Goal: Task Accomplishment & Management: Manage account settings

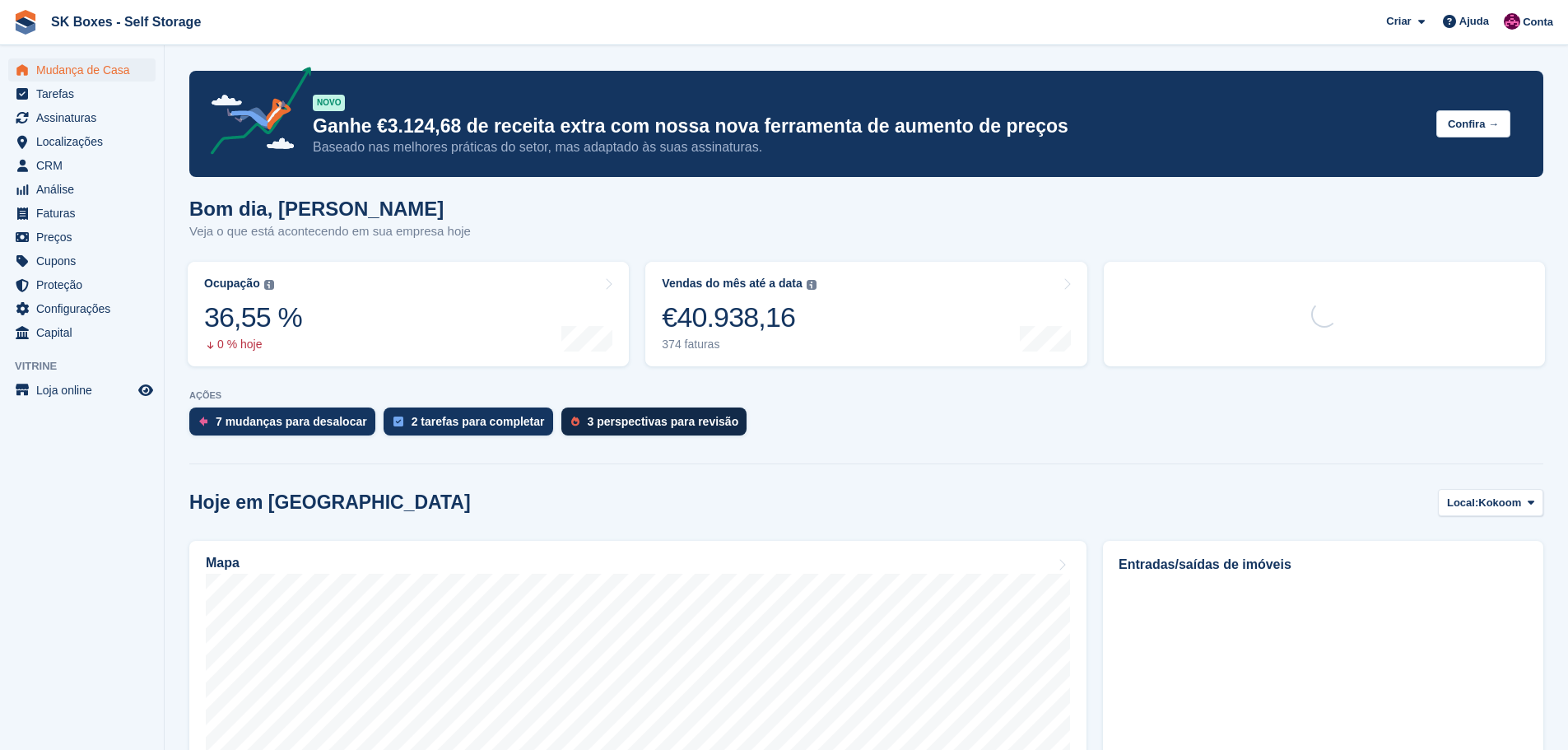
click at [651, 420] on div "3 perspectivas para revisão" at bounding box center [664, 421] width 152 height 13
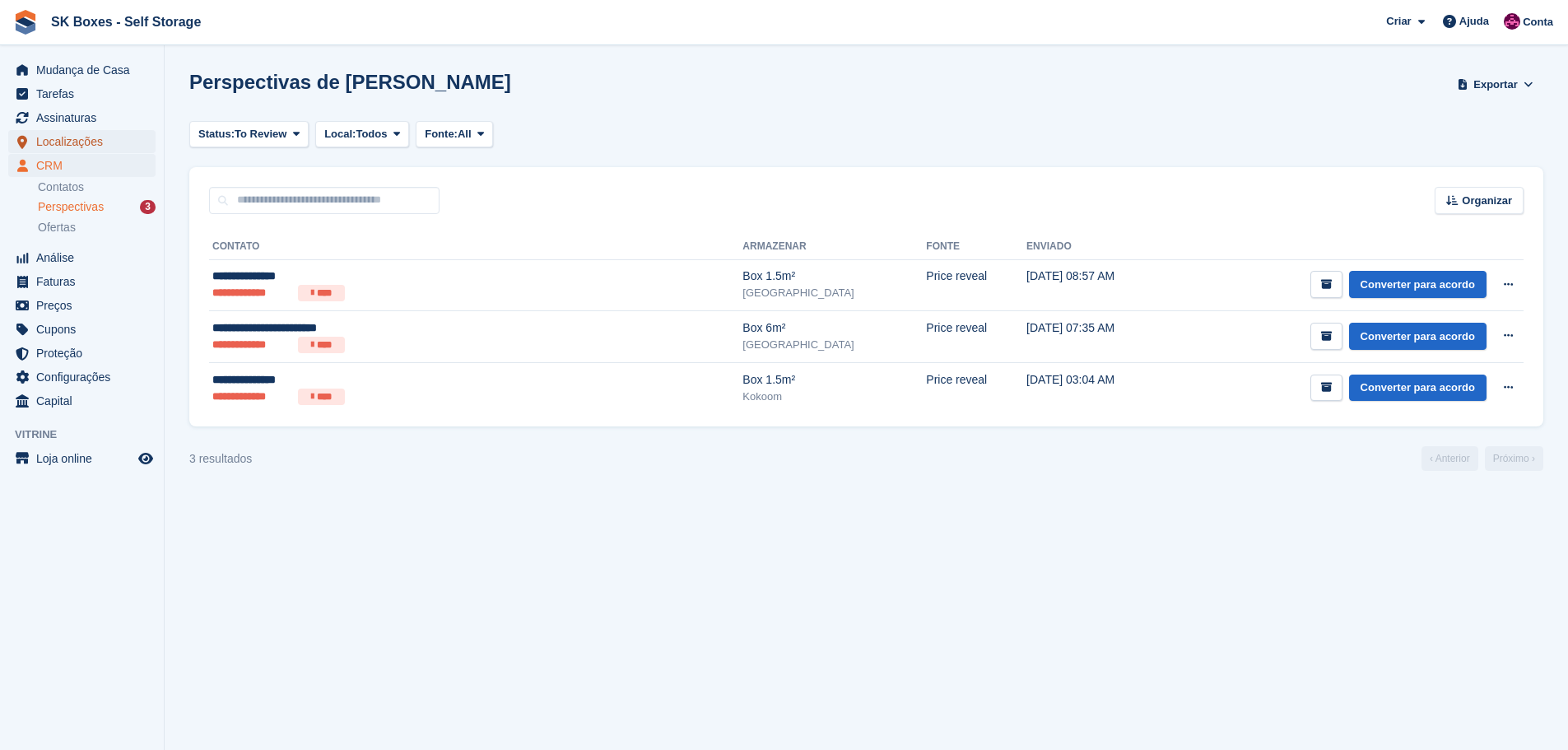
click at [72, 147] on span "Localizações" at bounding box center [85, 142] width 99 height 23
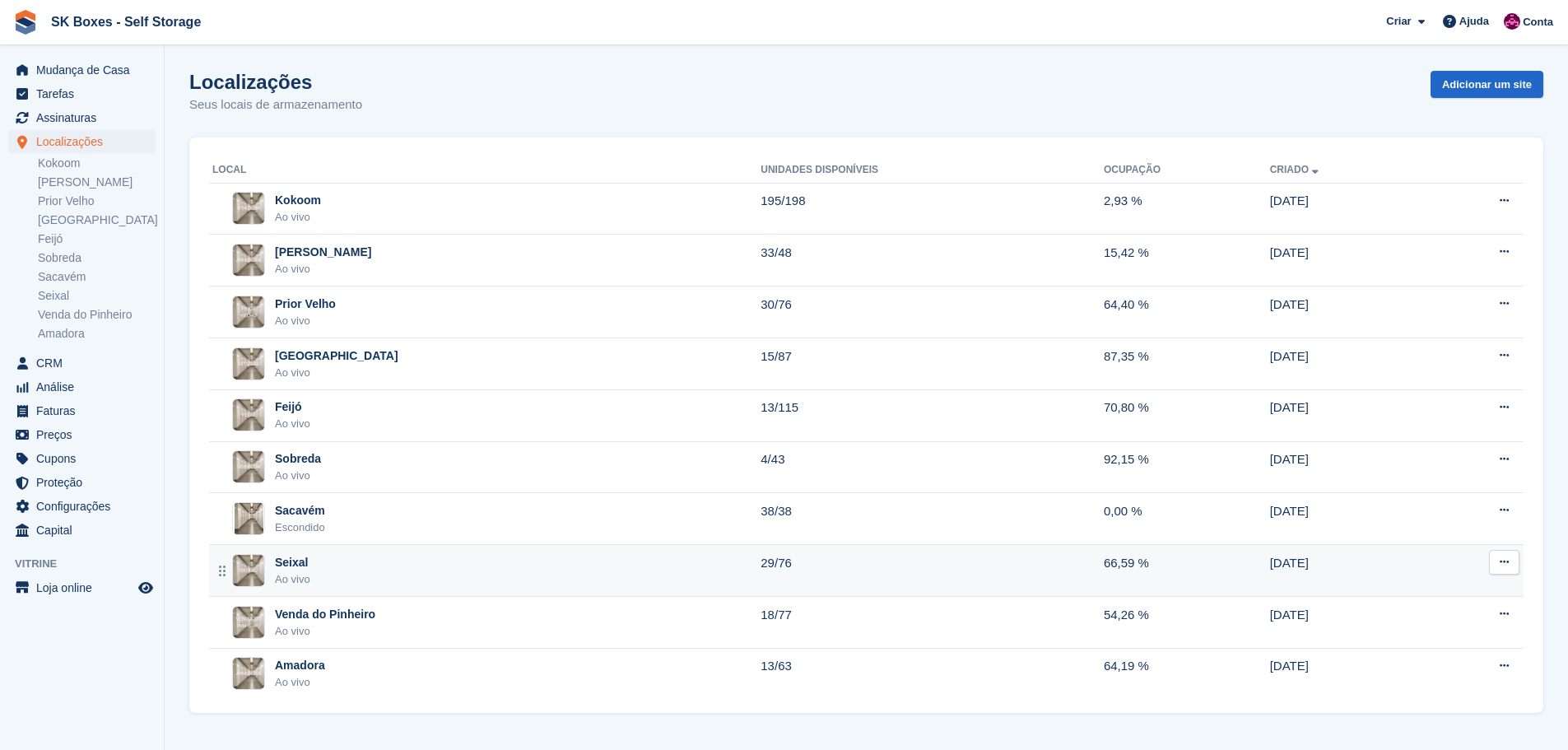
click at [339, 570] on div "Seixal Ao vivo" at bounding box center [486, 571] width 548 height 33
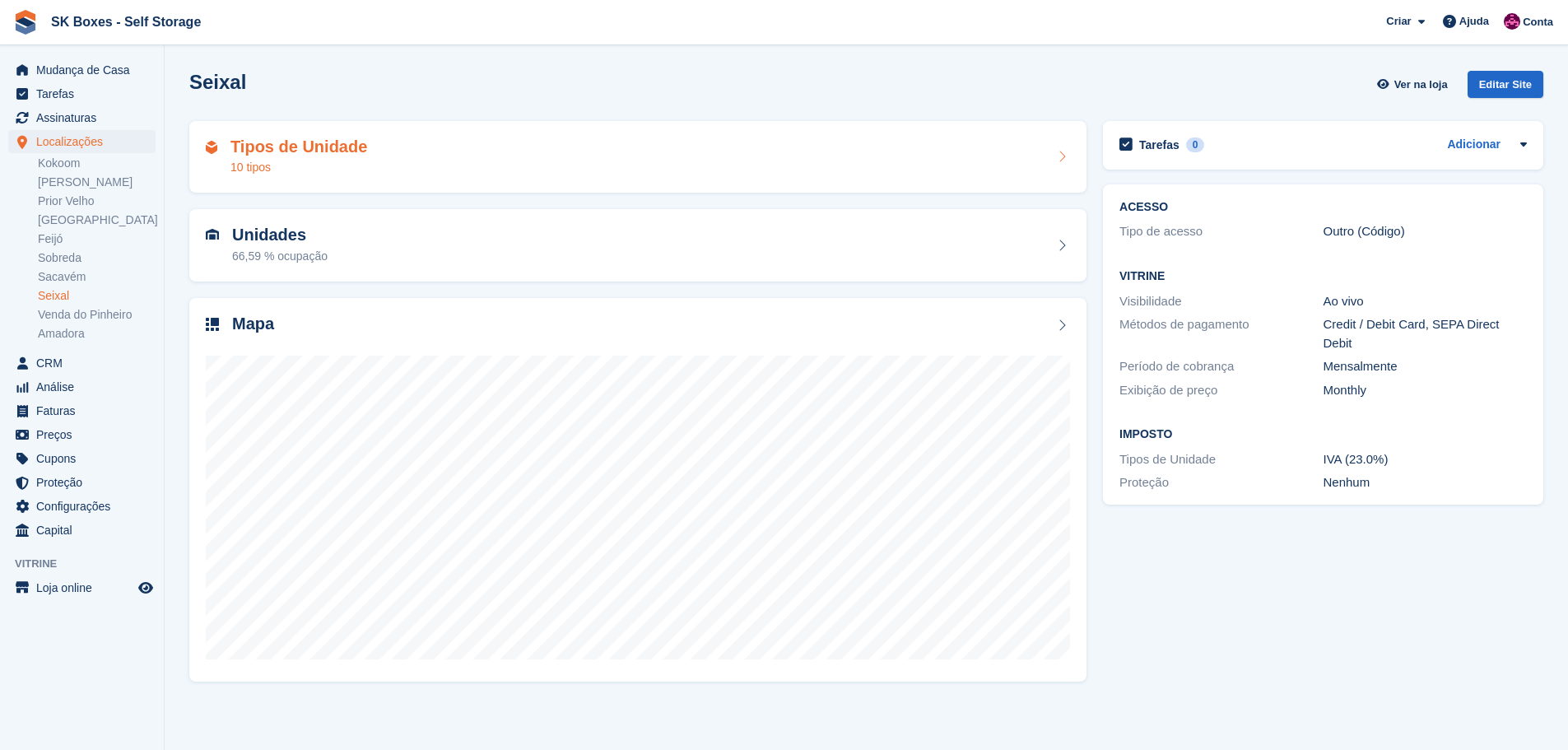
click at [317, 153] on h2 "Tipos de Unidade" at bounding box center [299, 147] width 137 height 19
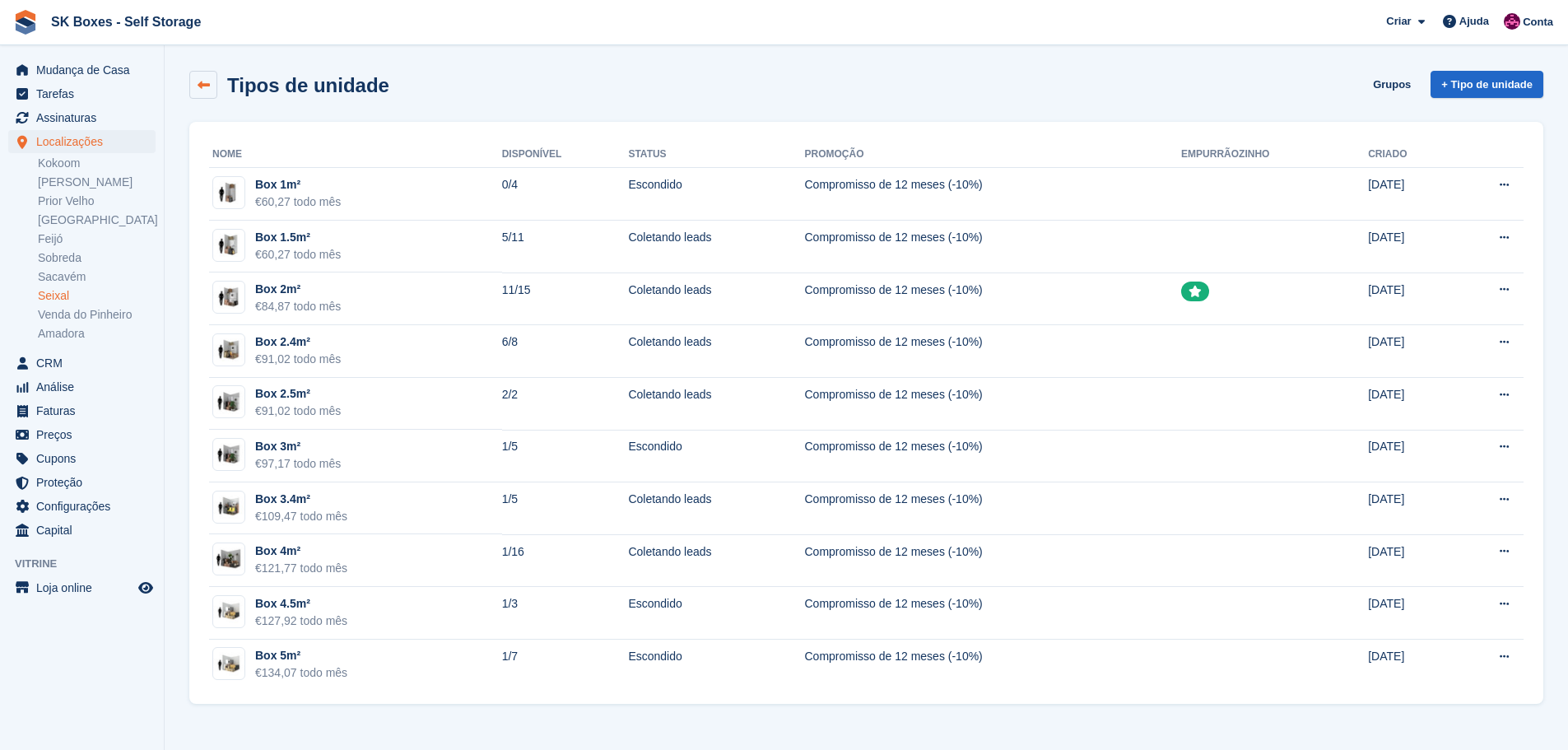
click at [197, 78] on link at bounding box center [204, 84] width 28 height 28
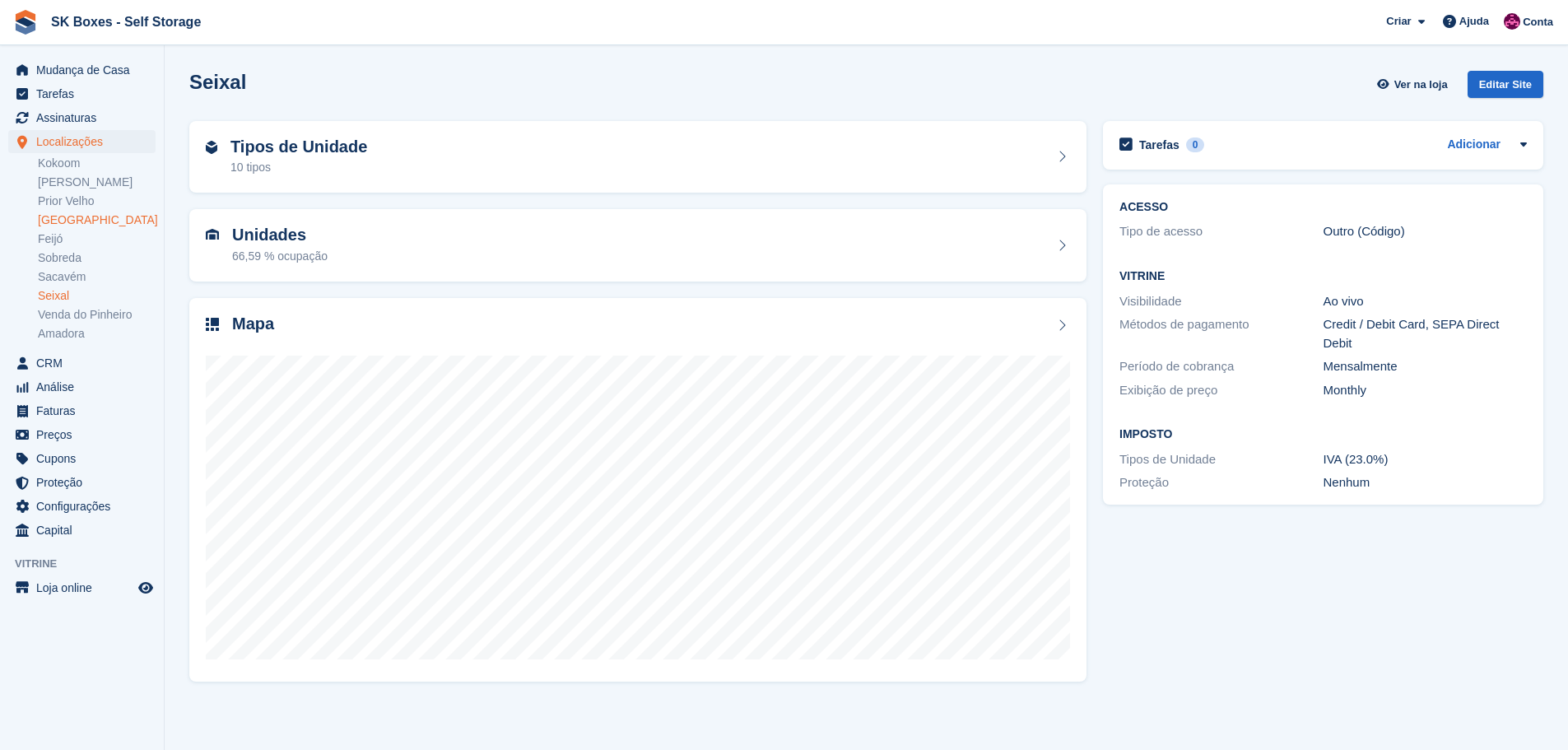
click at [70, 220] on link "[GEOGRAPHIC_DATA]" at bounding box center [96, 219] width 118 height 16
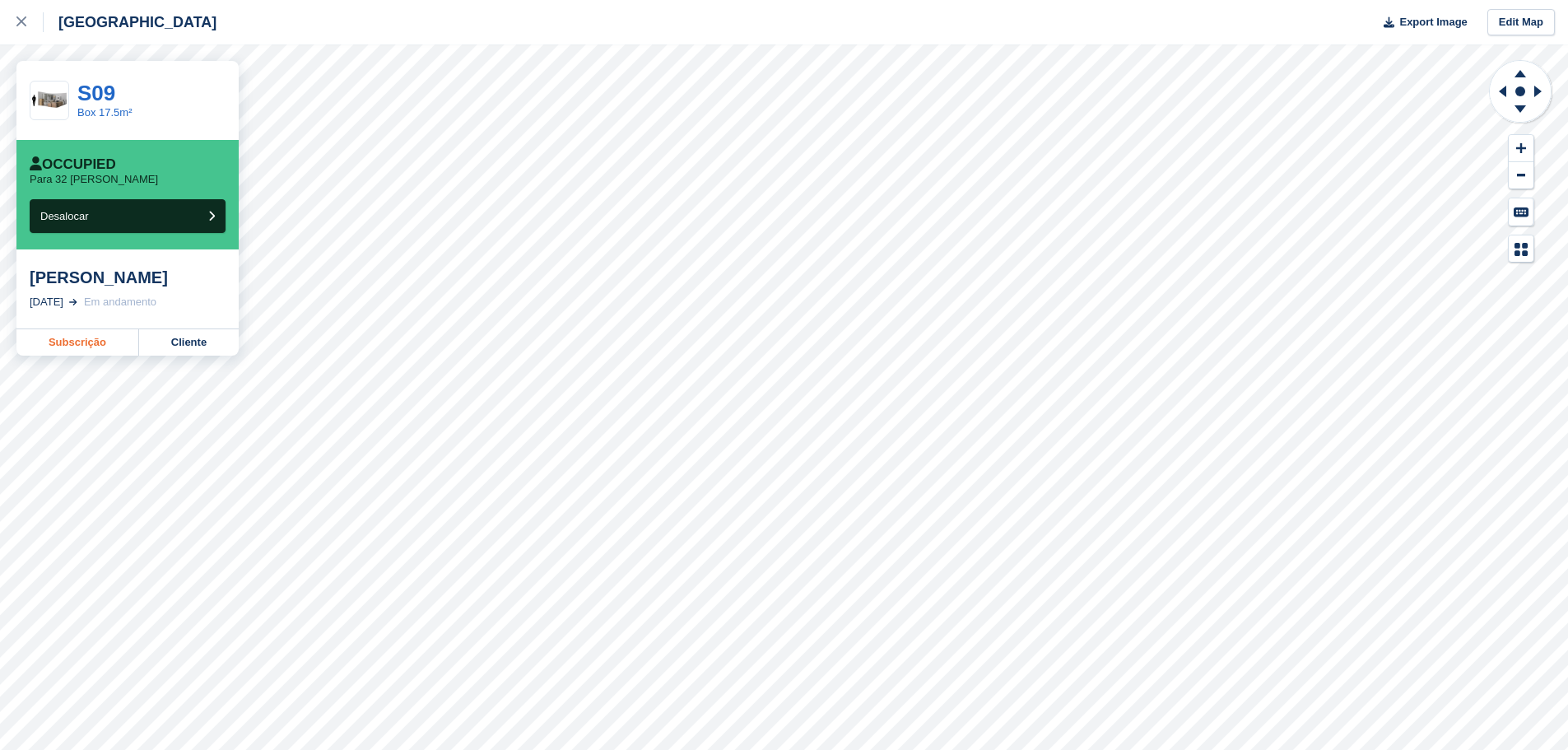
click at [89, 337] on link "Subscrição" at bounding box center [78, 343] width 123 height 26
click at [40, 26] on div at bounding box center [30, 21] width 27 height 19
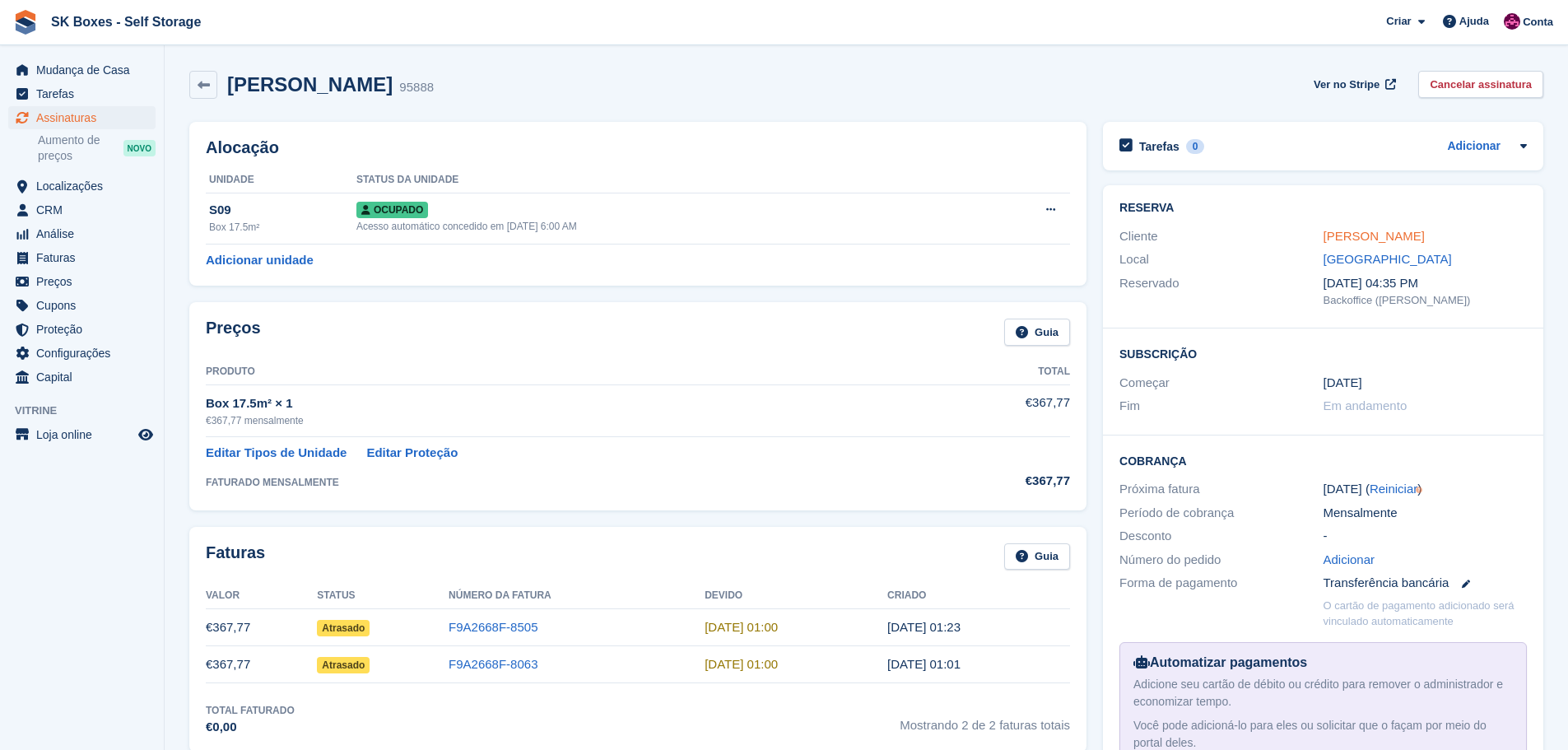
click at [1375, 241] on link "Serhii Kunytskyi" at bounding box center [1374, 235] width 101 height 14
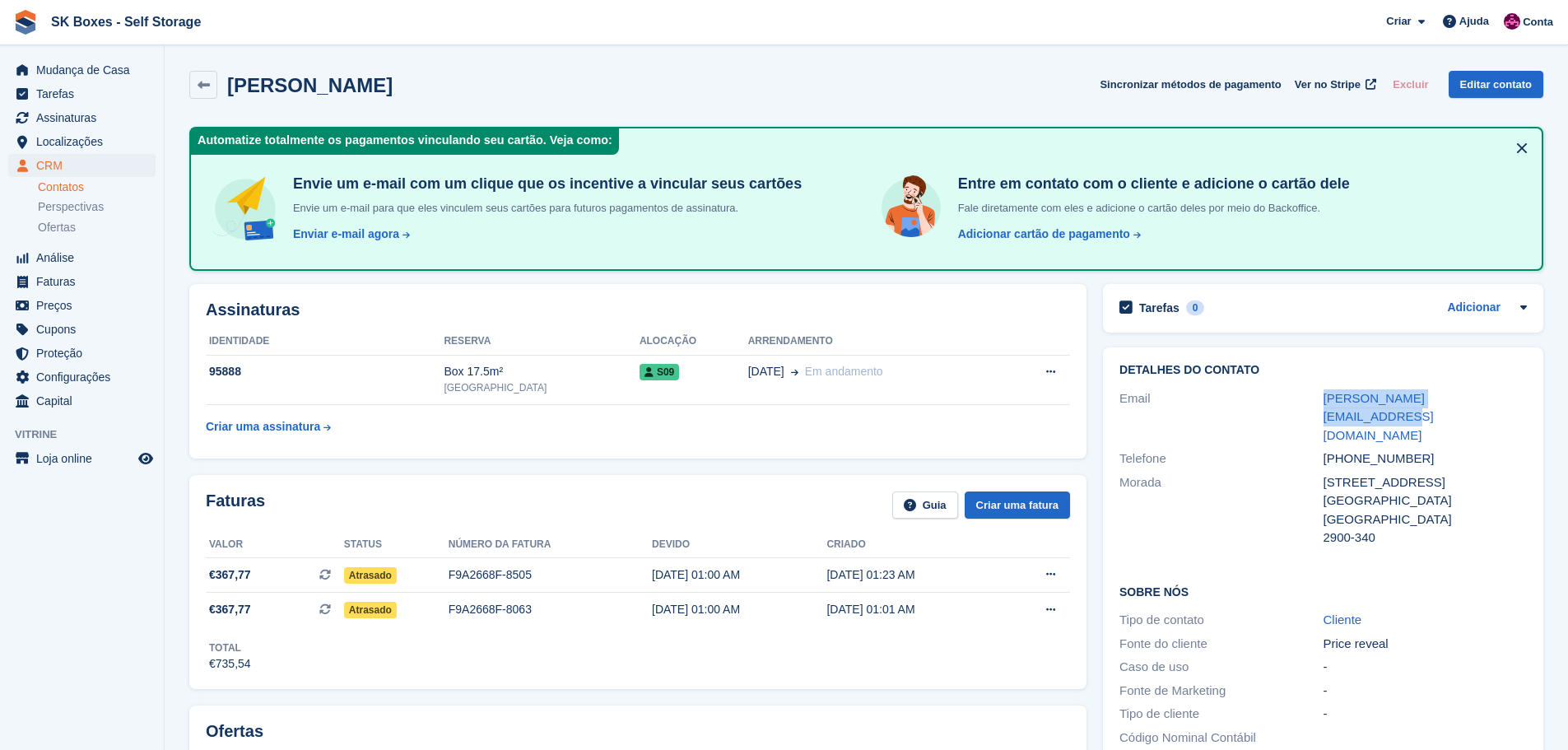
drag, startPoint x: 1320, startPoint y: 394, endPoint x: 1515, endPoint y: 389, distance: 195.1
click at [1515, 389] on div "Email kuznetsovanna.ed@gmail.com" at bounding box center [1324, 418] width 407 height 61
copy div "kuznetsovanna.ed@gmail.com"
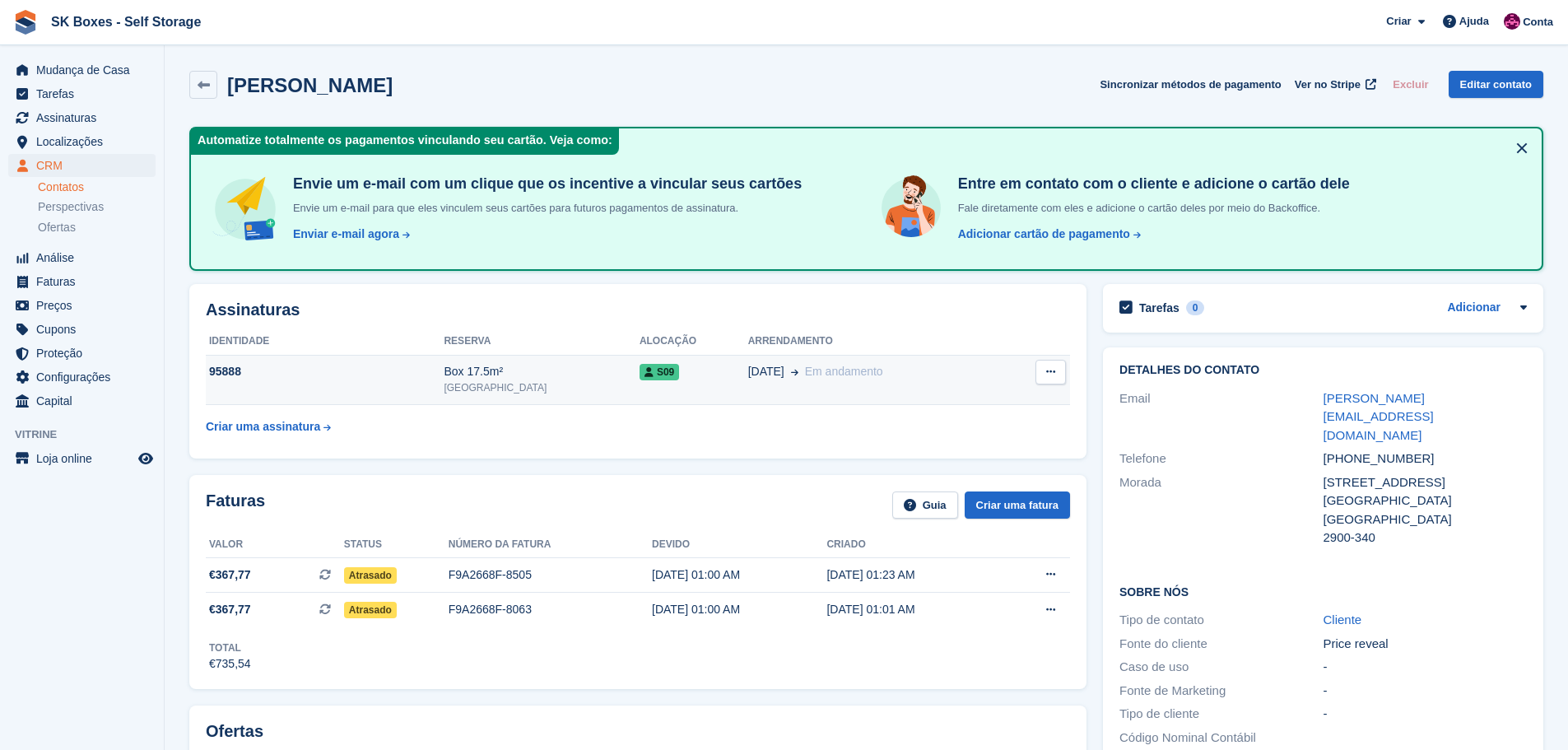
click at [442, 387] on td "95888" at bounding box center [324, 380] width 238 height 50
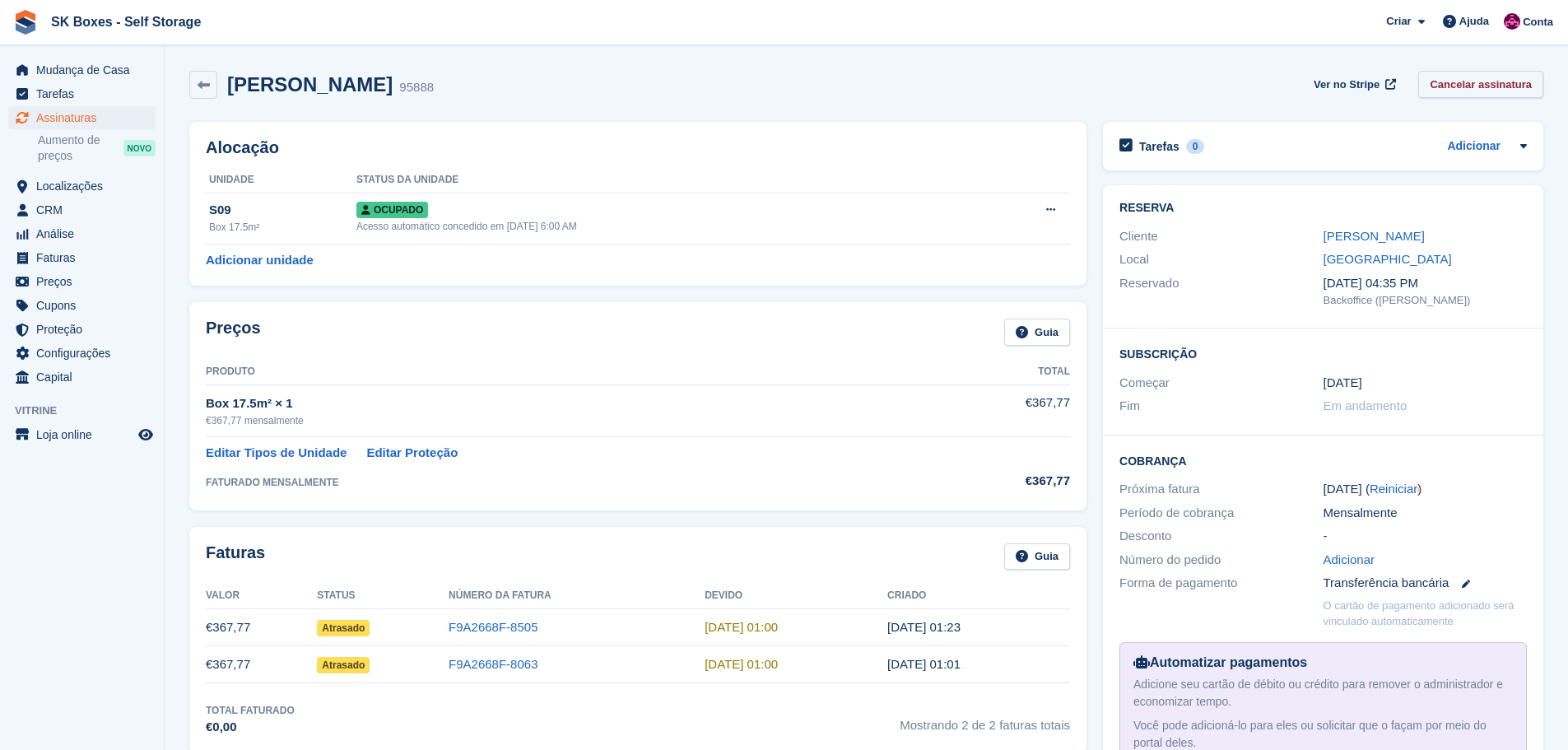
click at [1508, 94] on link "Cancelar assinatura" at bounding box center [1480, 83] width 125 height 27
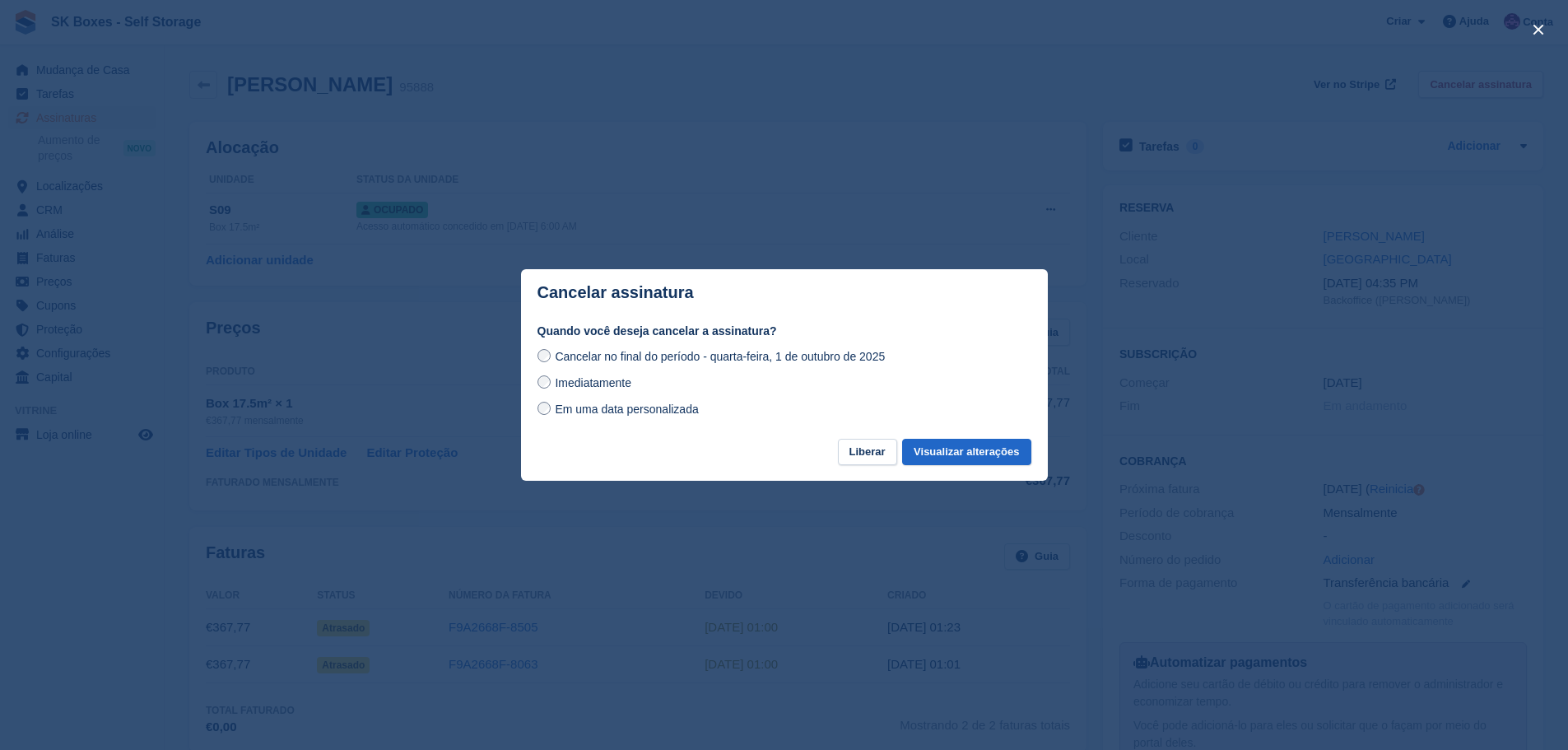
click at [554, 384] on label "Imediatamente" at bounding box center [585, 382] width 94 height 18
click at [1027, 461] on button "Visualizar alterações" at bounding box center [966, 452] width 129 height 27
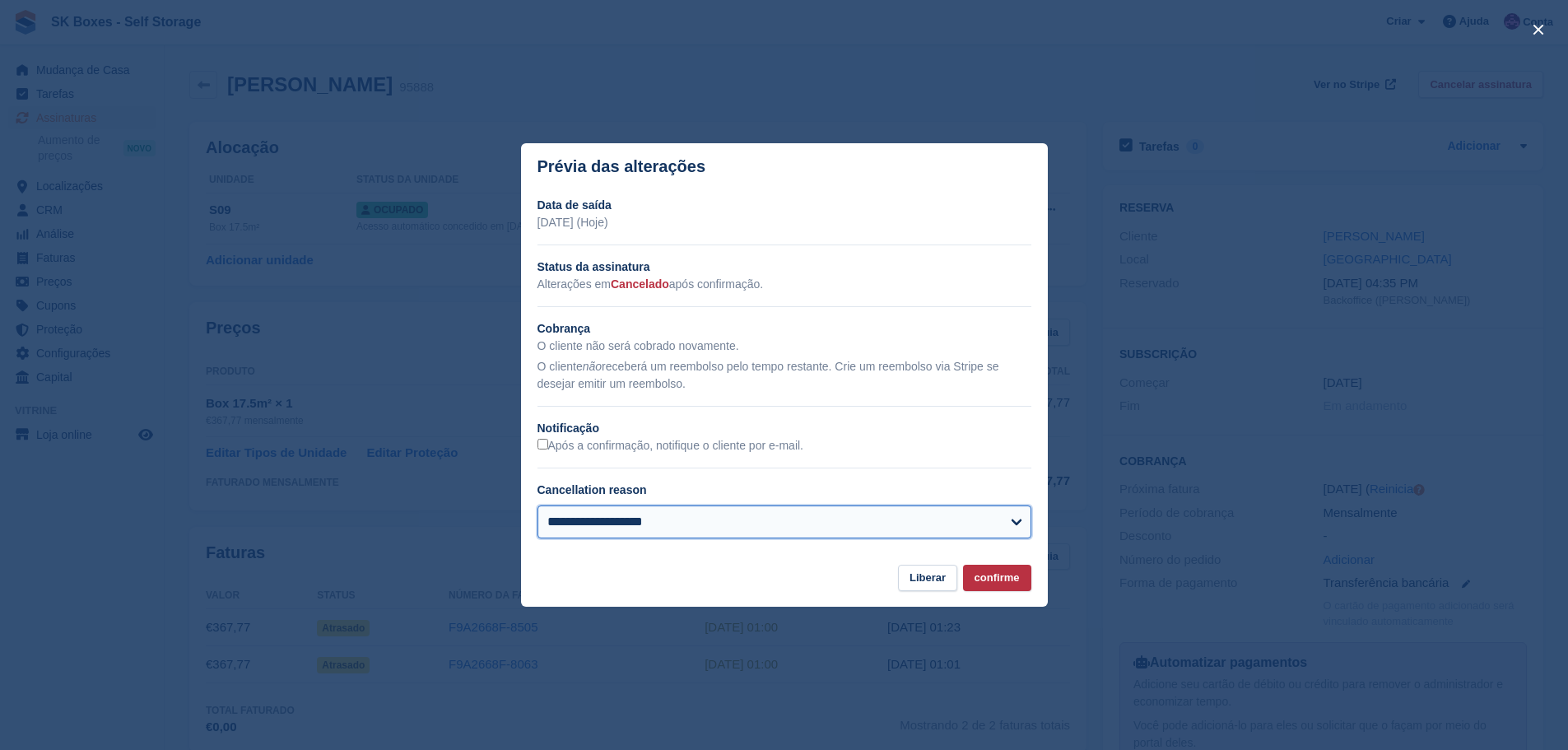
click at [628, 528] on select "**********" at bounding box center [785, 522] width 494 height 33
select select "**********"
click at [538, 506] on select "**********" at bounding box center [785, 522] width 494 height 33
click at [1007, 592] on button "confirme" at bounding box center [998, 578] width 68 height 27
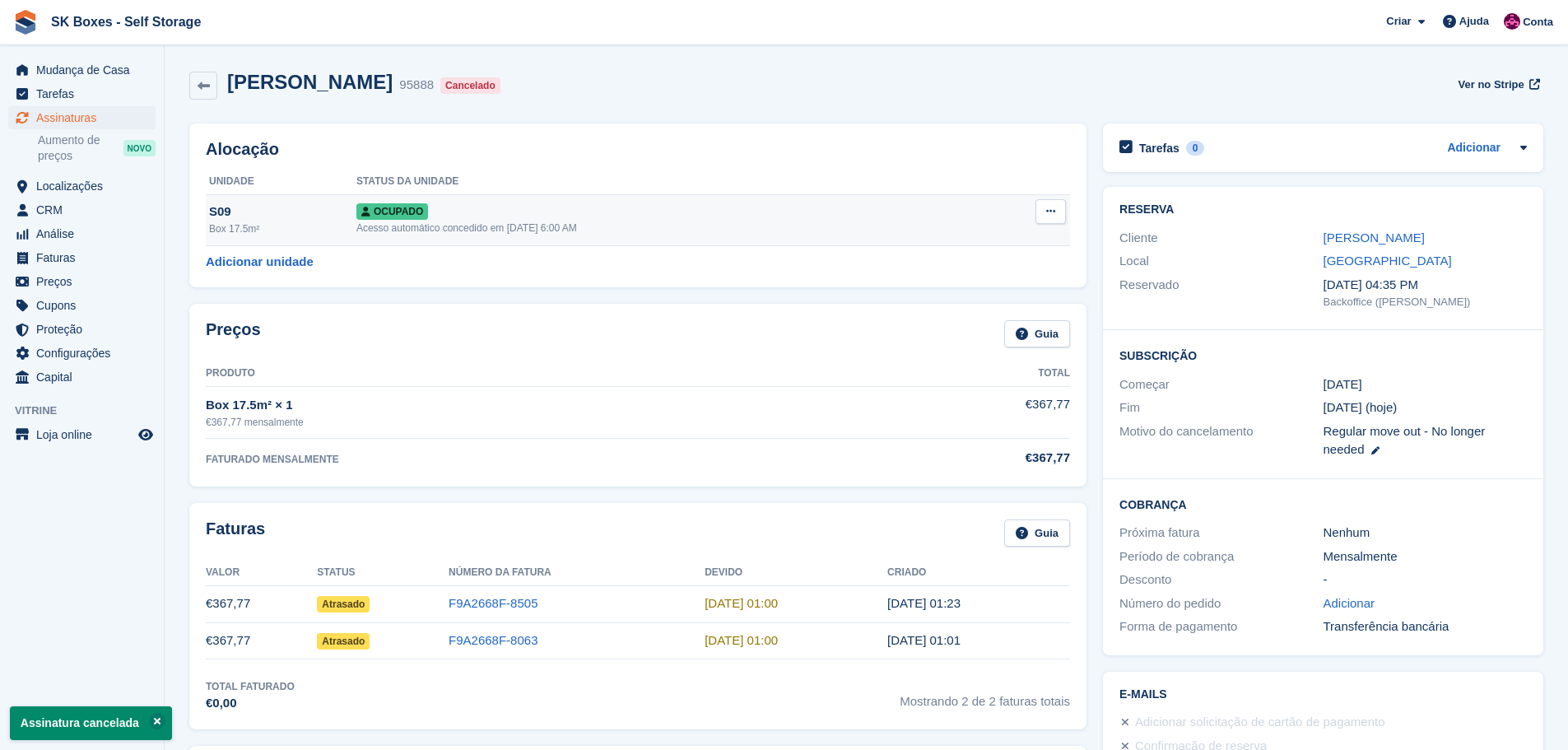
click at [1048, 214] on icon at bounding box center [1051, 211] width 9 height 11
click at [975, 300] on p "Desalocar" at bounding box center [987, 300] width 143 height 21
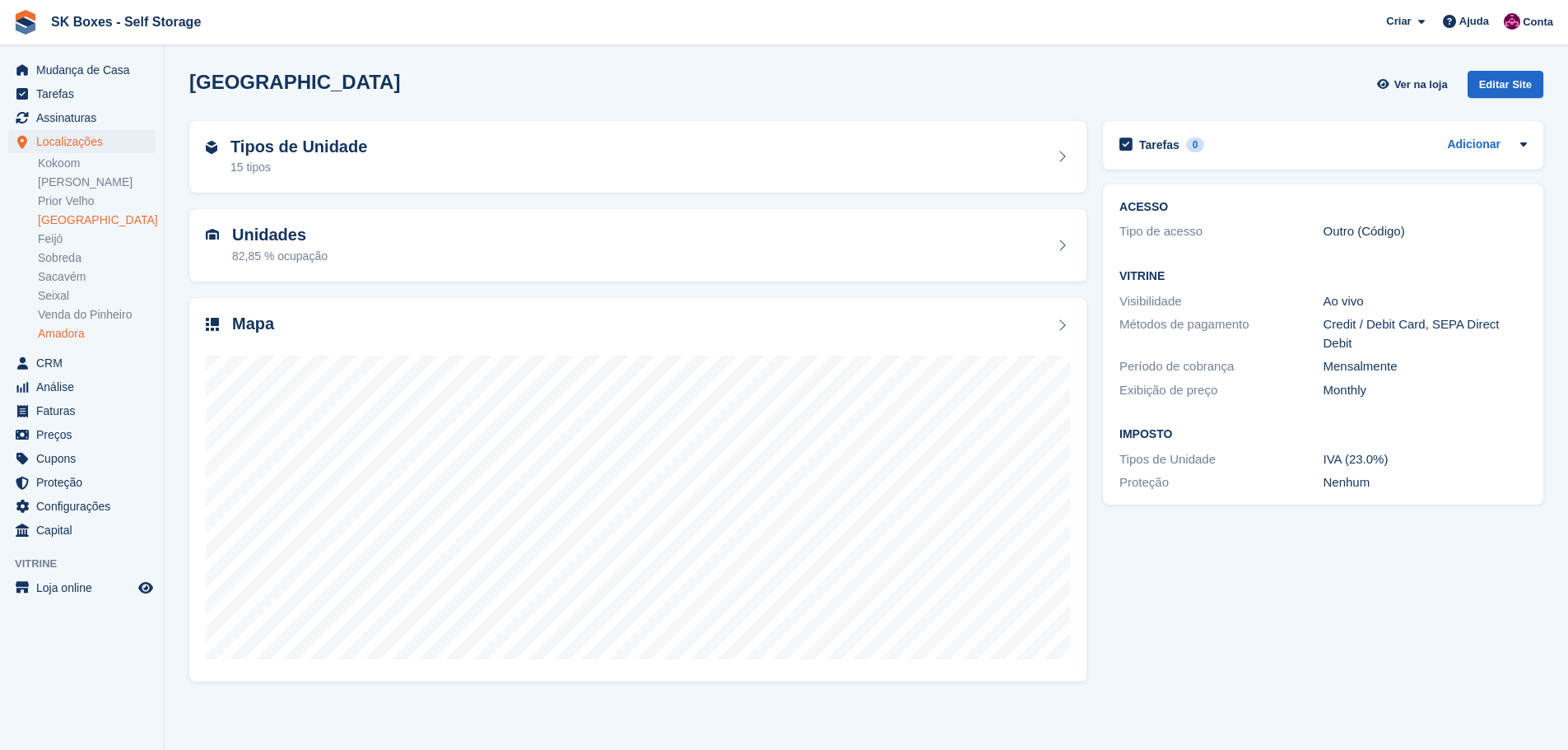
click at [68, 330] on link "Amadora" at bounding box center [96, 333] width 118 height 16
click at [541, 149] on div "Tipos de Unidade 14 tipos" at bounding box center [638, 157] width 865 height 40
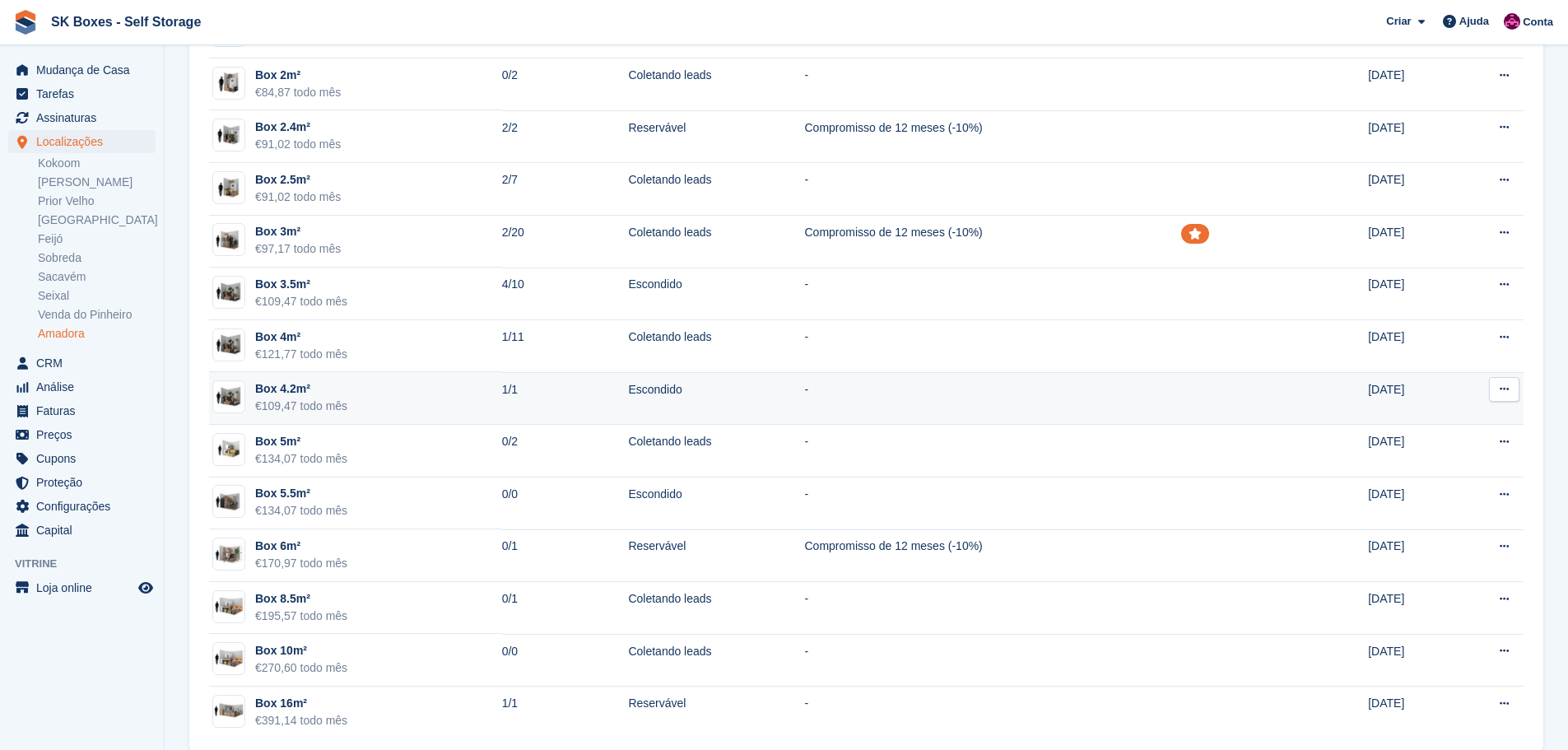
scroll to position [165, 0]
click at [655, 386] on td "Escondido" at bounding box center [716, 395] width 176 height 53
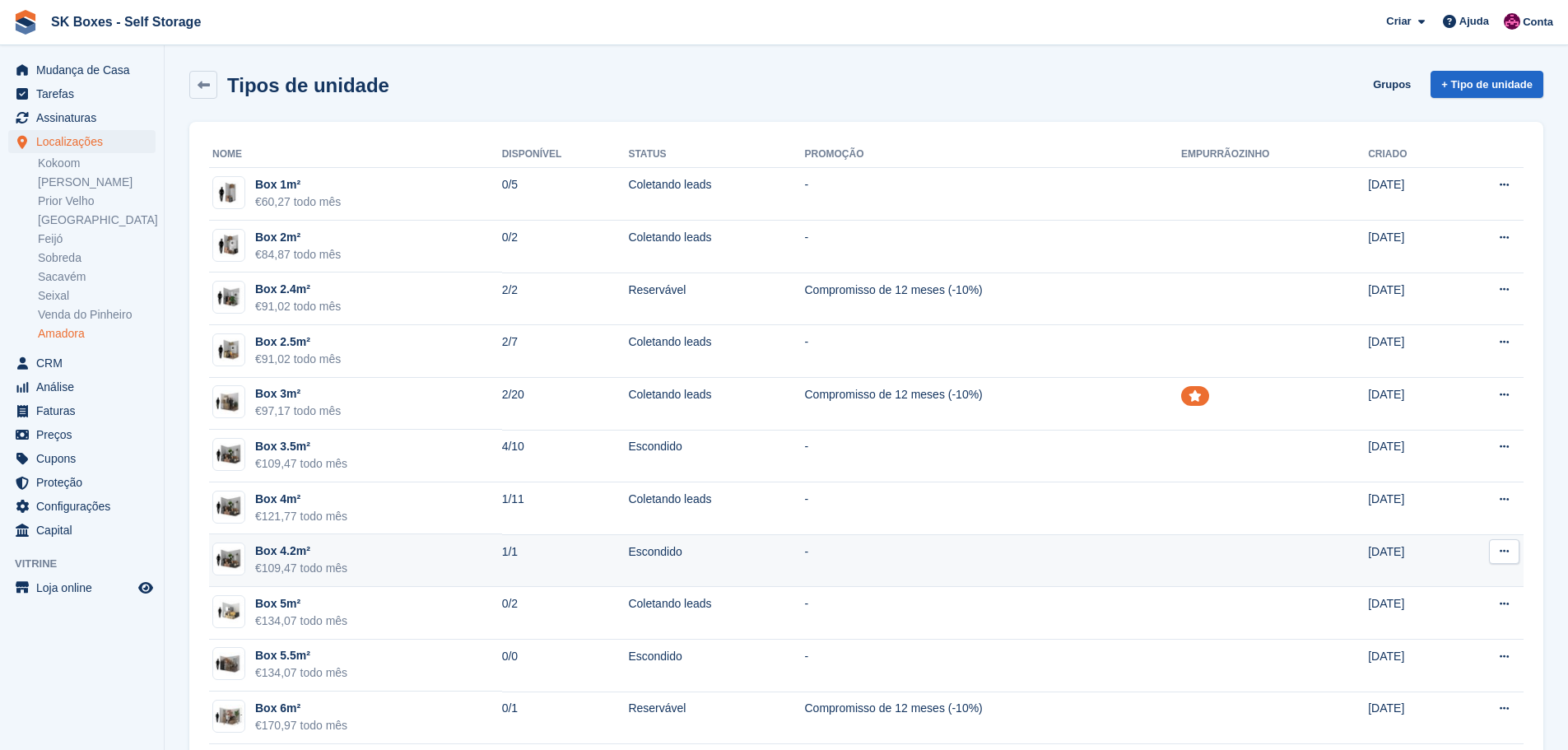
scroll to position [165, 0]
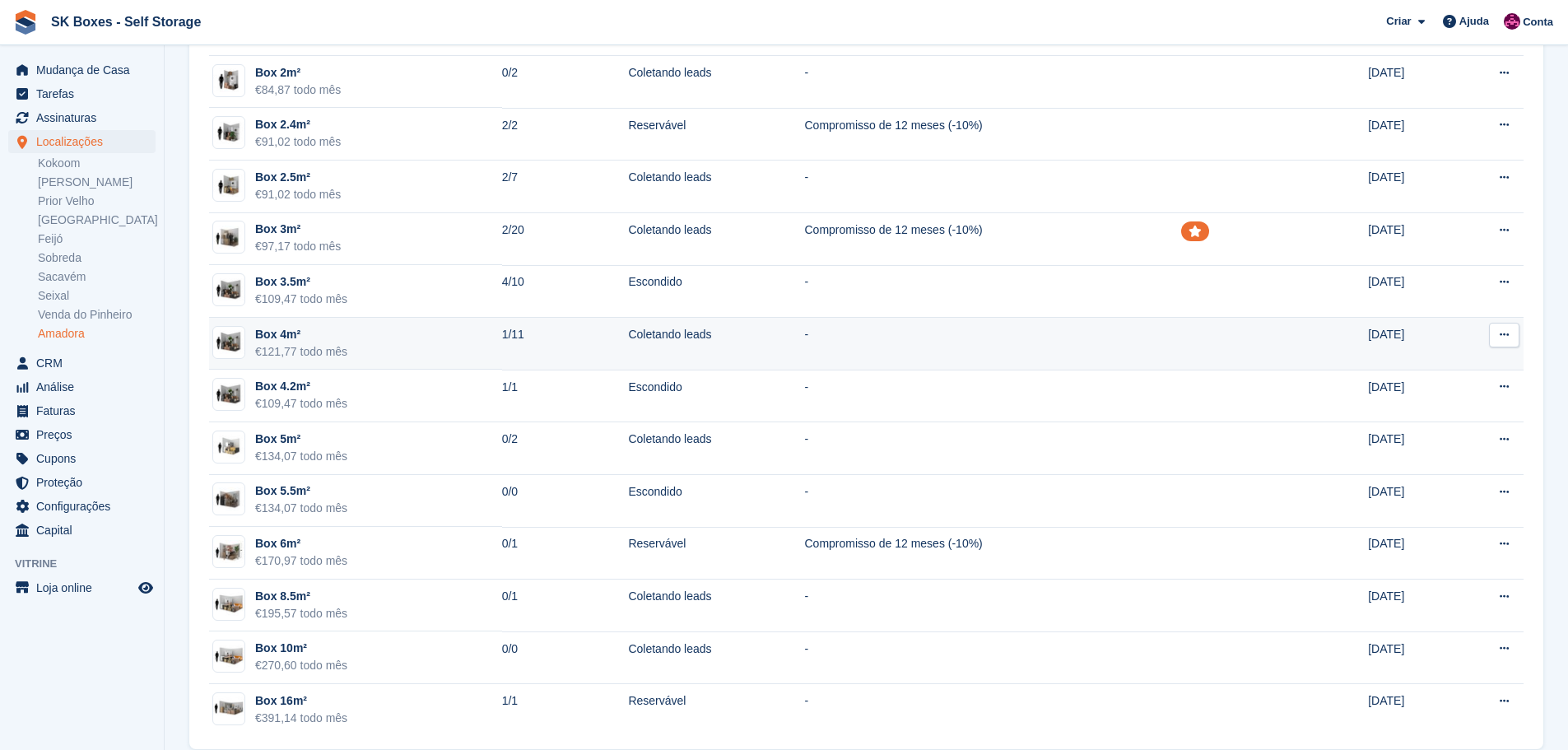
click at [404, 349] on td "Box 4m² €121,77 todo mês" at bounding box center [355, 344] width 293 height 53
